Goal: Find specific page/section: Find specific page/section

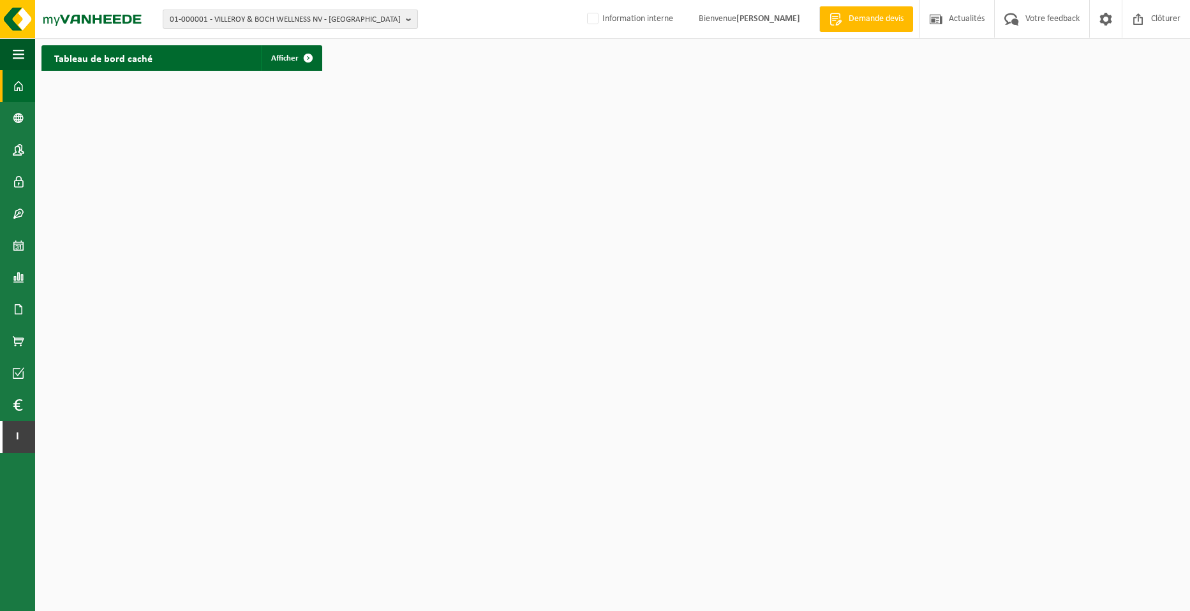
click at [281, 22] on span "01-000001 - VILLEROY & BOCH WELLNESS NV - [GEOGRAPHIC_DATA]" at bounding box center [285, 19] width 231 height 19
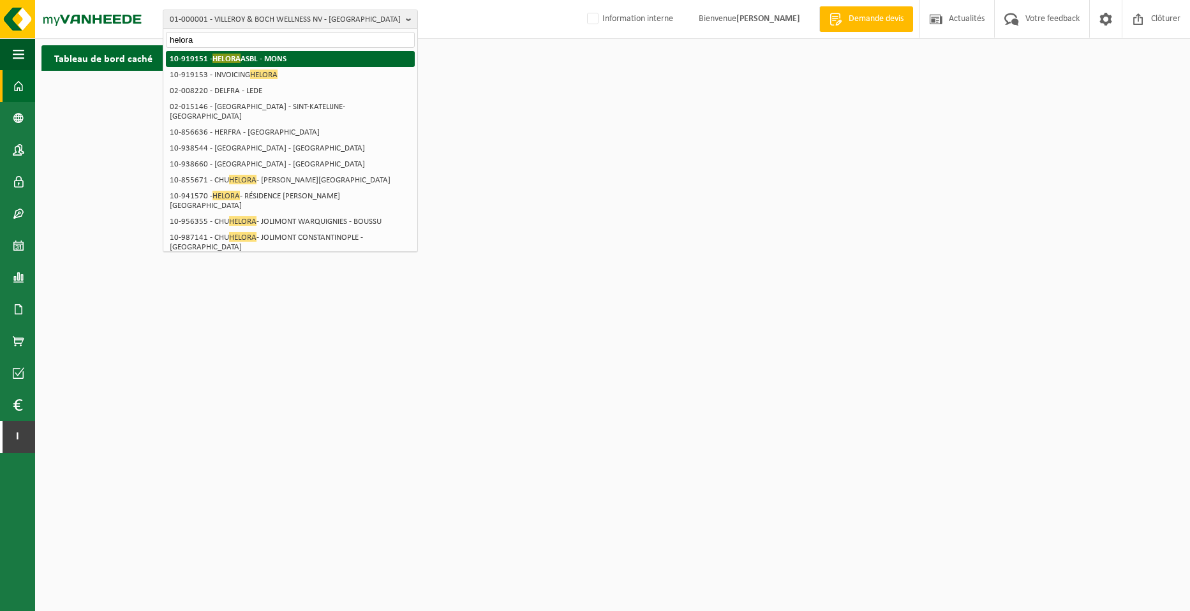
type input "helora"
click at [279, 57] on strong "10-919151 - HELORA ASBL - [GEOGRAPHIC_DATA]" at bounding box center [228, 59] width 117 height 10
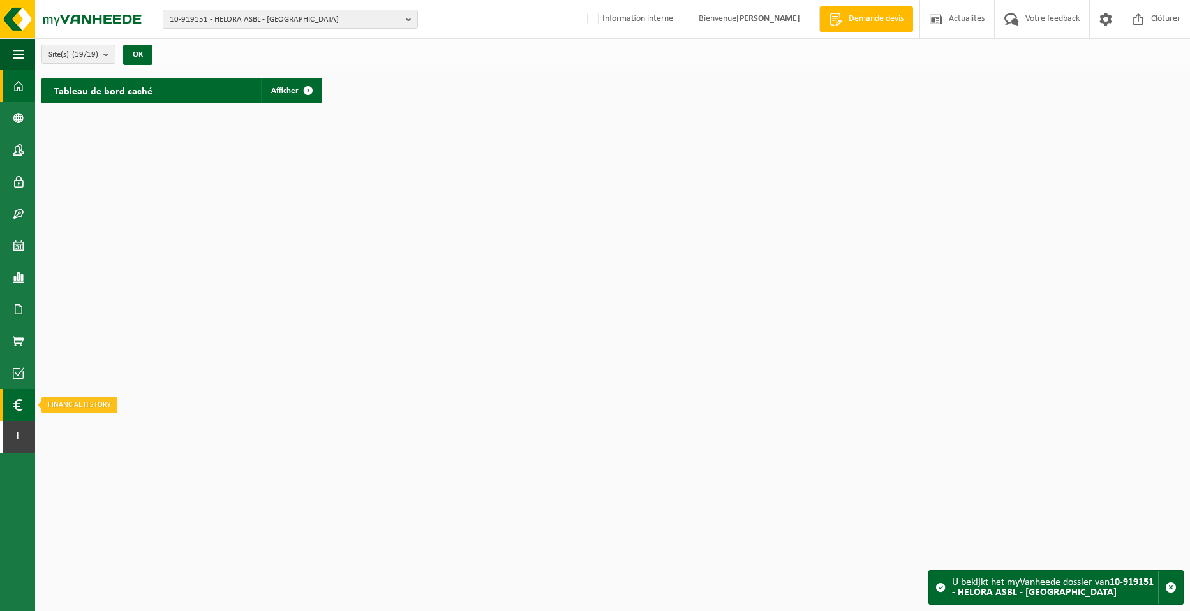
click at [20, 398] on span at bounding box center [18, 405] width 10 height 32
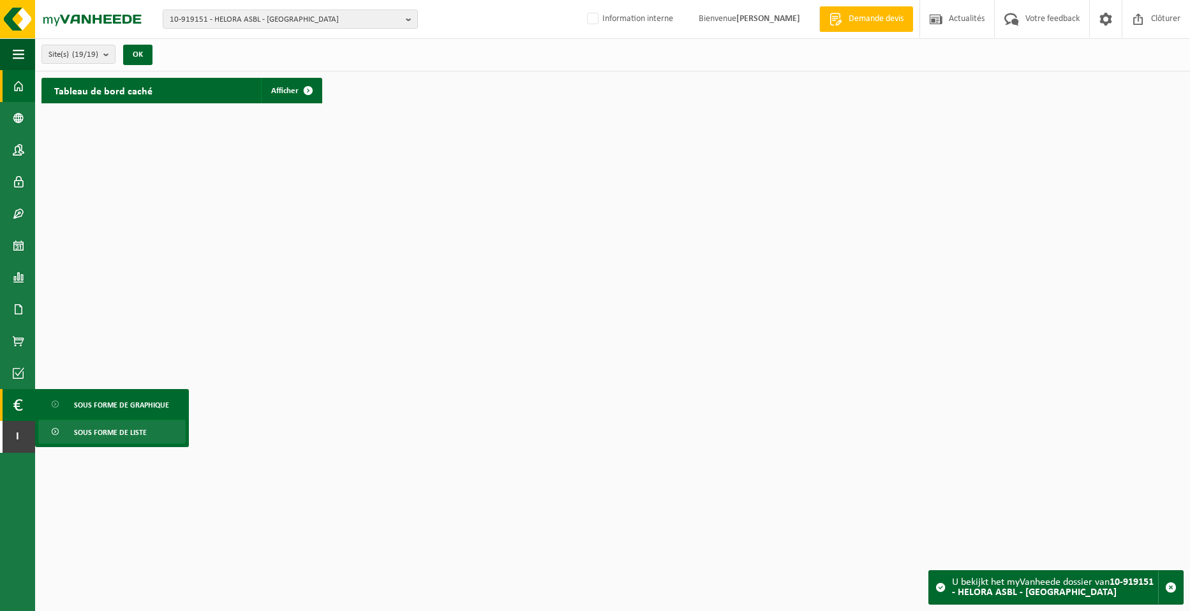
click at [110, 426] on span "Sous forme de liste" at bounding box center [110, 432] width 73 height 24
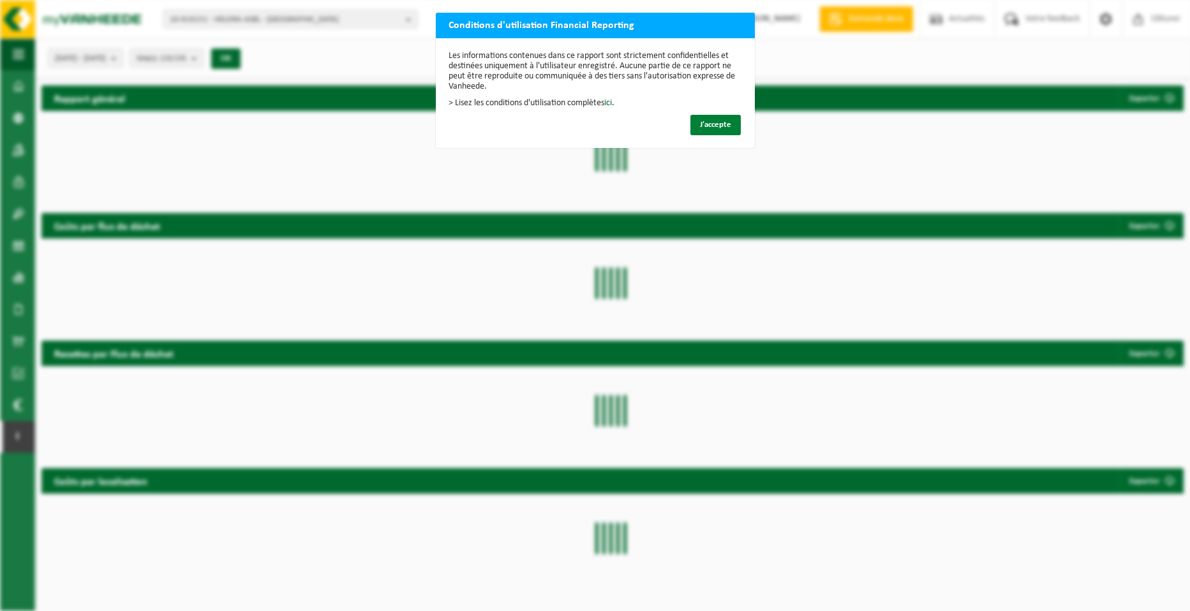
click at [700, 125] on span "J'accepte" at bounding box center [715, 125] width 31 height 8
